Goal: Check status: Check status

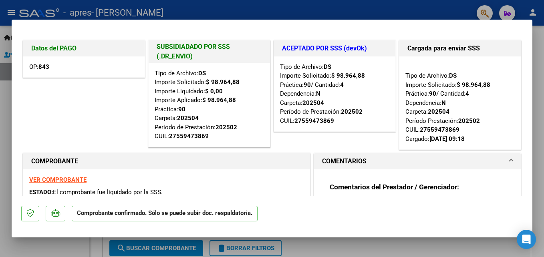
click at [538, 157] on div at bounding box center [272, 128] width 544 height 257
type input "$ 0,00"
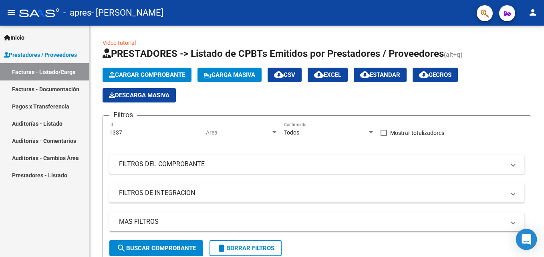
click at [523, 237] on icon "Open Intercom Messenger" at bounding box center [526, 239] width 10 height 10
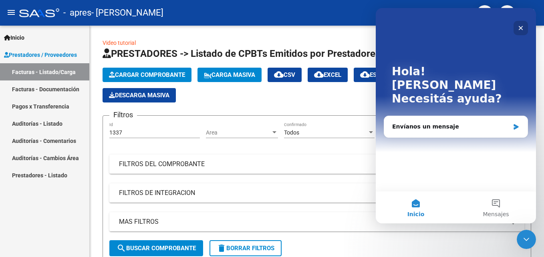
click at [519, 27] on icon "Cerrar" at bounding box center [520, 28] width 6 height 6
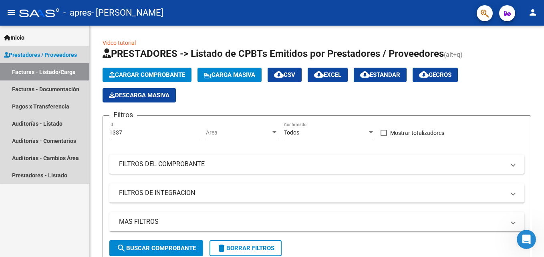
click at [66, 70] on link "Facturas - Listado/Carga" at bounding box center [44, 71] width 89 height 17
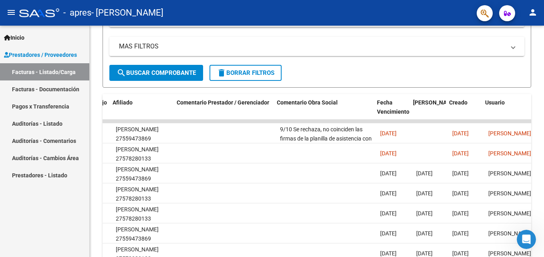
scroll to position [0, 1101]
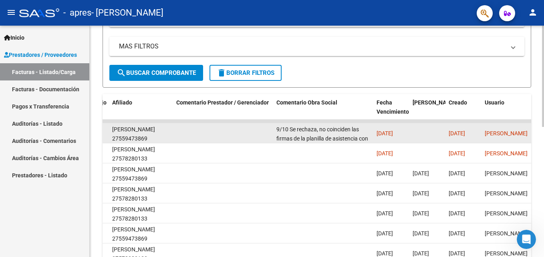
click at [316, 134] on div "9/10 Se rechaza, no coinciden las firmas de la planilla de asistencia con las s…" at bounding box center [323, 133] width 94 height 17
